Goal: Navigation & Orientation: Find specific page/section

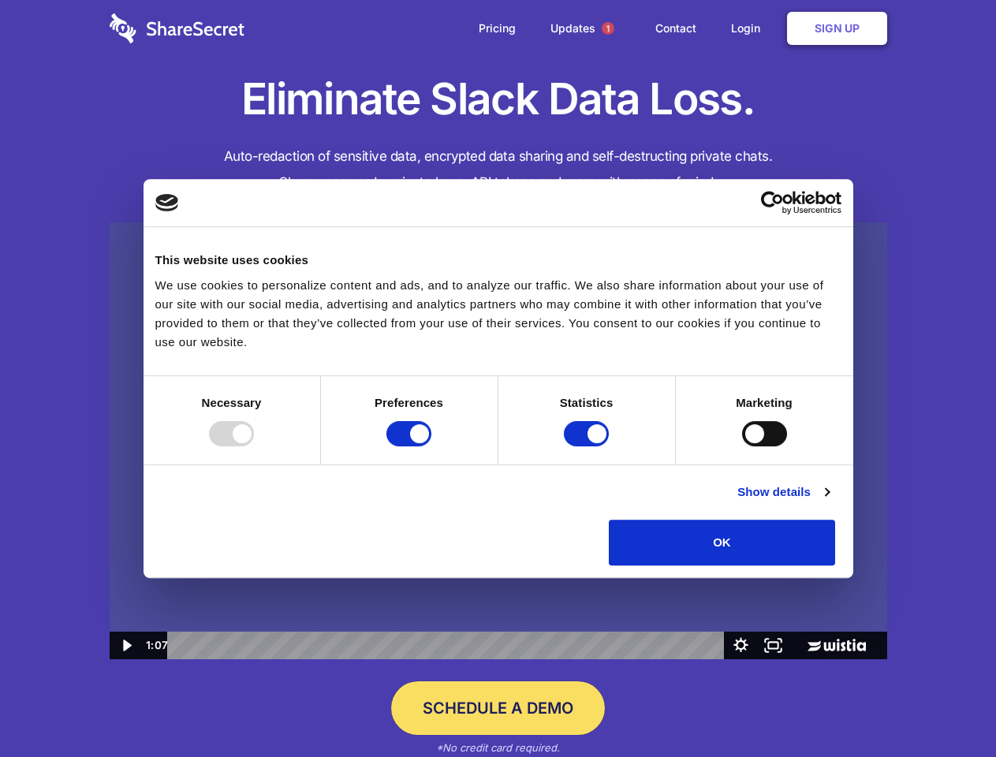
click at [498, 379] on img at bounding box center [499, 441] width 778 height 438
click at [254, 446] on div at bounding box center [231, 433] width 45 height 25
click at [431, 446] on input "Preferences" at bounding box center [408, 433] width 45 height 25
checkbox input "false"
click at [588, 446] on input "Statistics" at bounding box center [586, 433] width 45 height 25
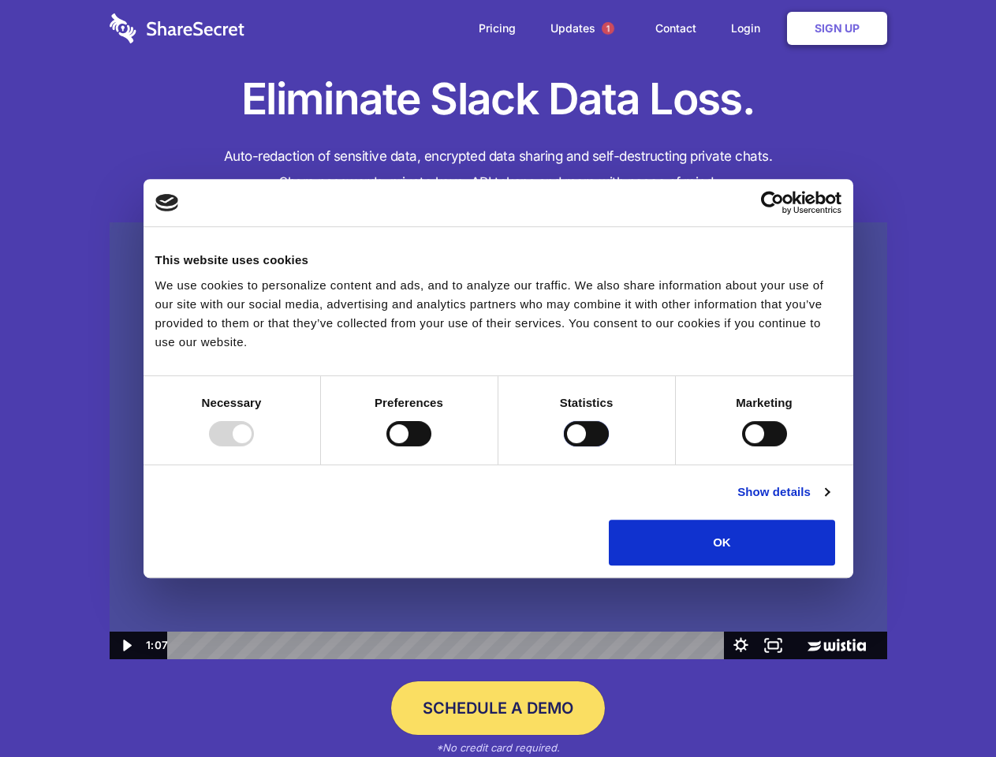
checkbox input "false"
click at [742, 446] on input "Marketing" at bounding box center [764, 433] width 45 height 25
checkbox input "true"
click at [829, 502] on link "Show details" at bounding box center [782, 492] width 91 height 19
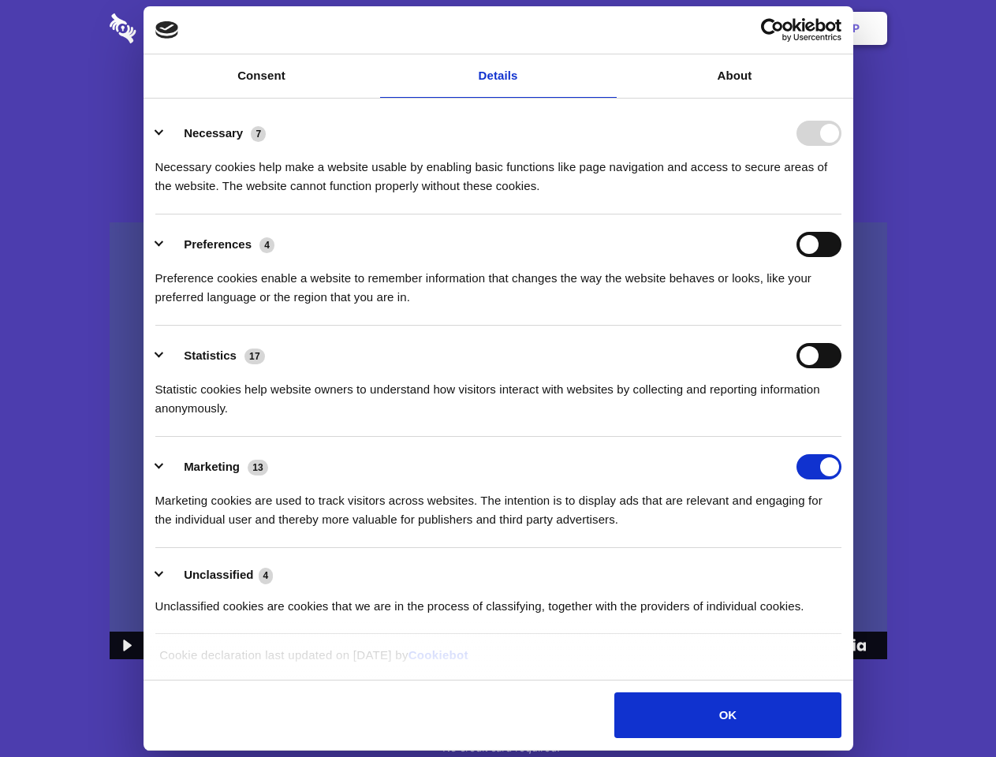
click at [842, 215] on li "Necessary 7 Necessary cookies help make a website usable by enabling basic func…" at bounding box center [498, 158] width 686 height 111
click at [607, 28] on span "1" at bounding box center [608, 28] width 13 height 13
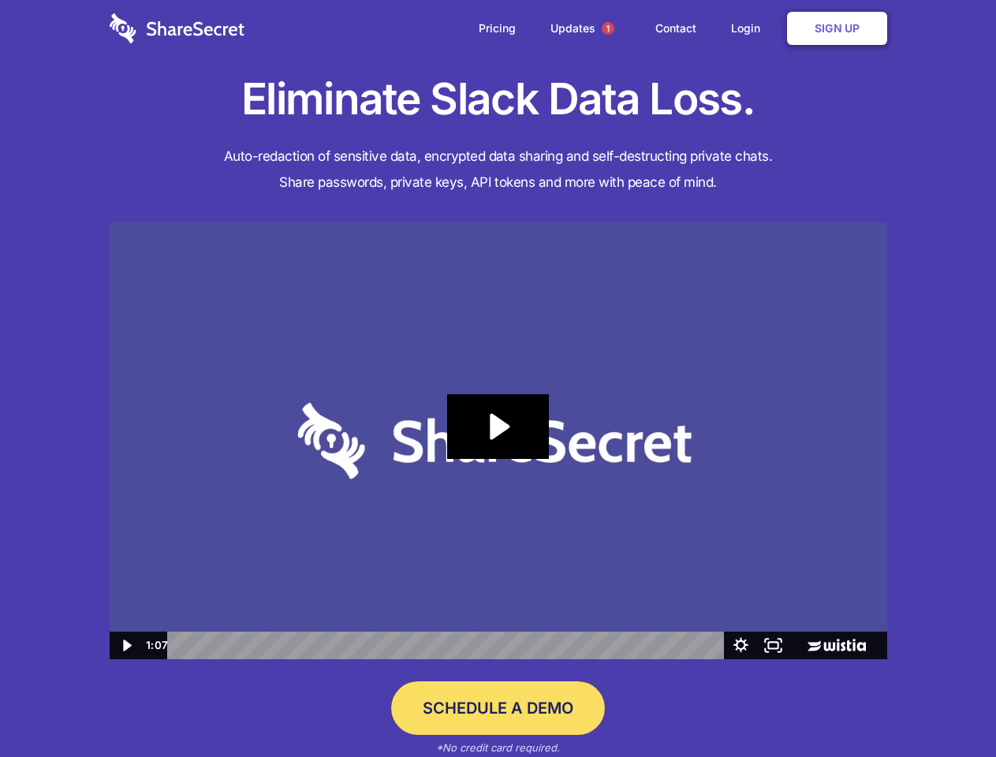
click at [498, 441] on icon "Play Video: Sharesecret Slack Extension" at bounding box center [497, 426] width 101 height 65
